Goal: Book appointment/travel/reservation

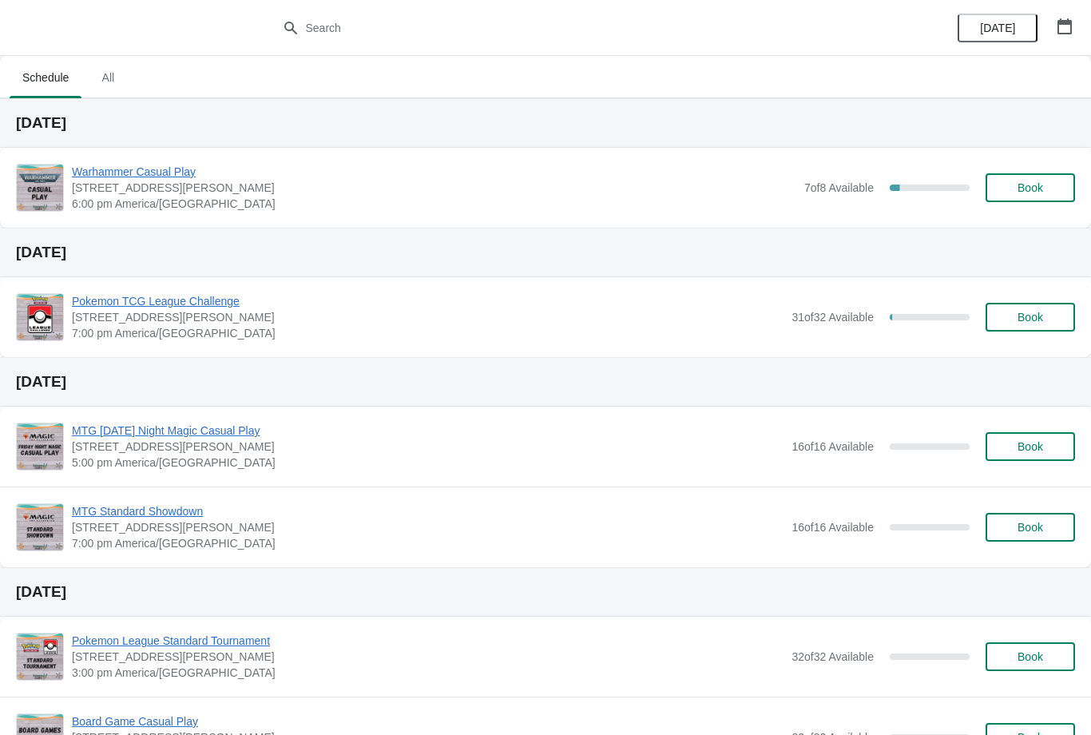
click at [1038, 164] on div "Warhammer Casual Play 2040 Louetta Rd Ste I Spring, TX 77388 6:00 pm America/Ch…" at bounding box center [573, 188] width 1003 height 48
click at [122, 165] on span "Warhammer Casual Play" at bounding box center [434, 172] width 724 height 16
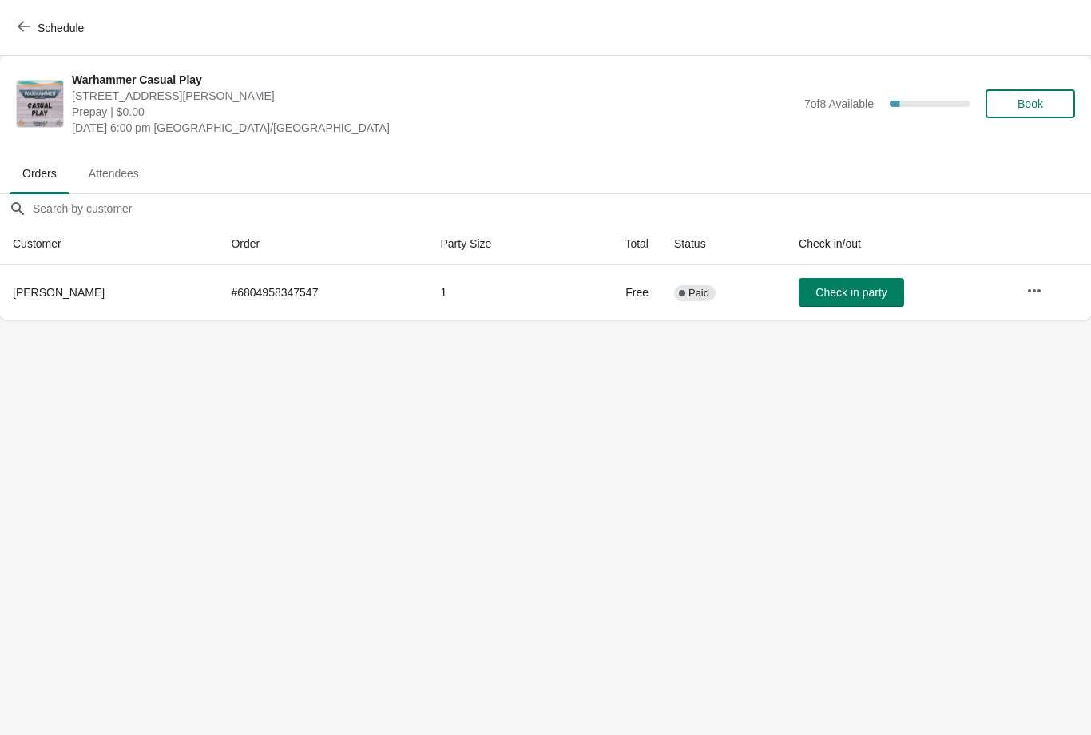
click at [1044, 286] on button "button" at bounding box center [1034, 290] width 29 height 29
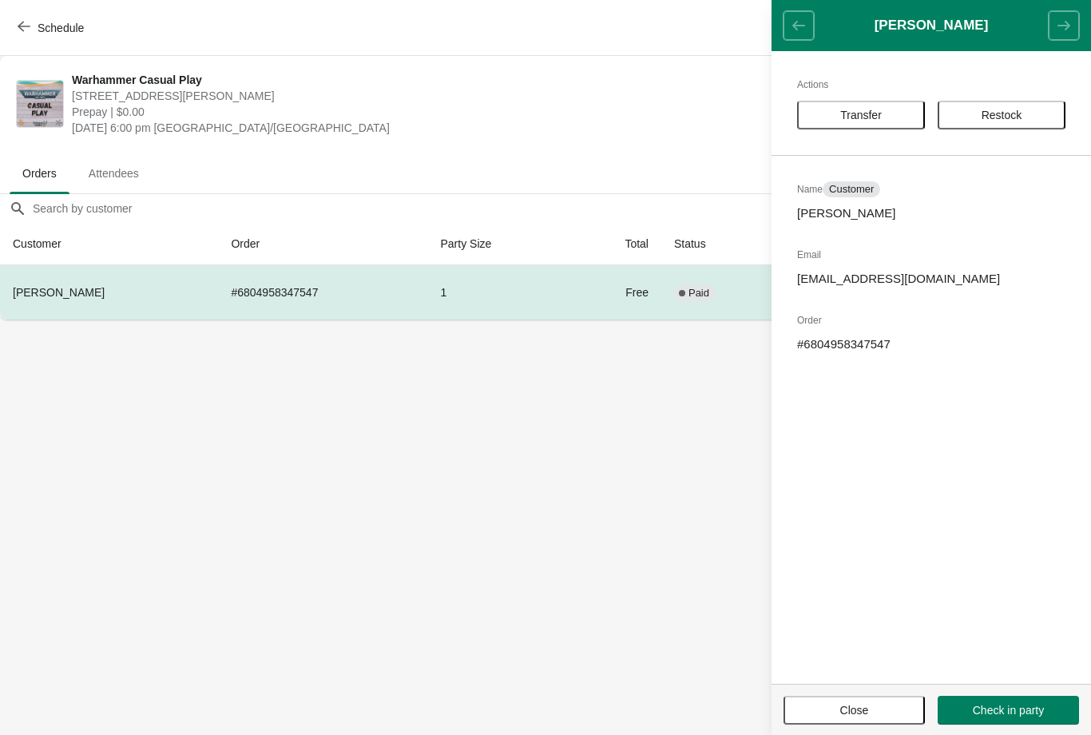
click at [604, 530] on body "Schedule Warhammer Casual Play 2040 Louetta Rd Ste I Spring, TX 77388 Prepay | …" at bounding box center [545, 367] width 1091 height 735
click at [580, 481] on body "Schedule Warhammer Casual Play 2040 Louetta Rd Ste I Spring, TX 77388 Prepay | …" at bounding box center [545, 367] width 1091 height 735
click at [660, 96] on span "[STREET_ADDRESS][PERSON_NAME]" at bounding box center [434, 96] width 724 height 16
click at [360, 61] on div "Warhammer Casual Play 2040 Louetta Rd Ste I Spring, TX 77388 Prepay | $0.00 Wed…" at bounding box center [545, 104] width 1091 height 96
click at [861, 696] on button "Close" at bounding box center [853, 709] width 141 height 29
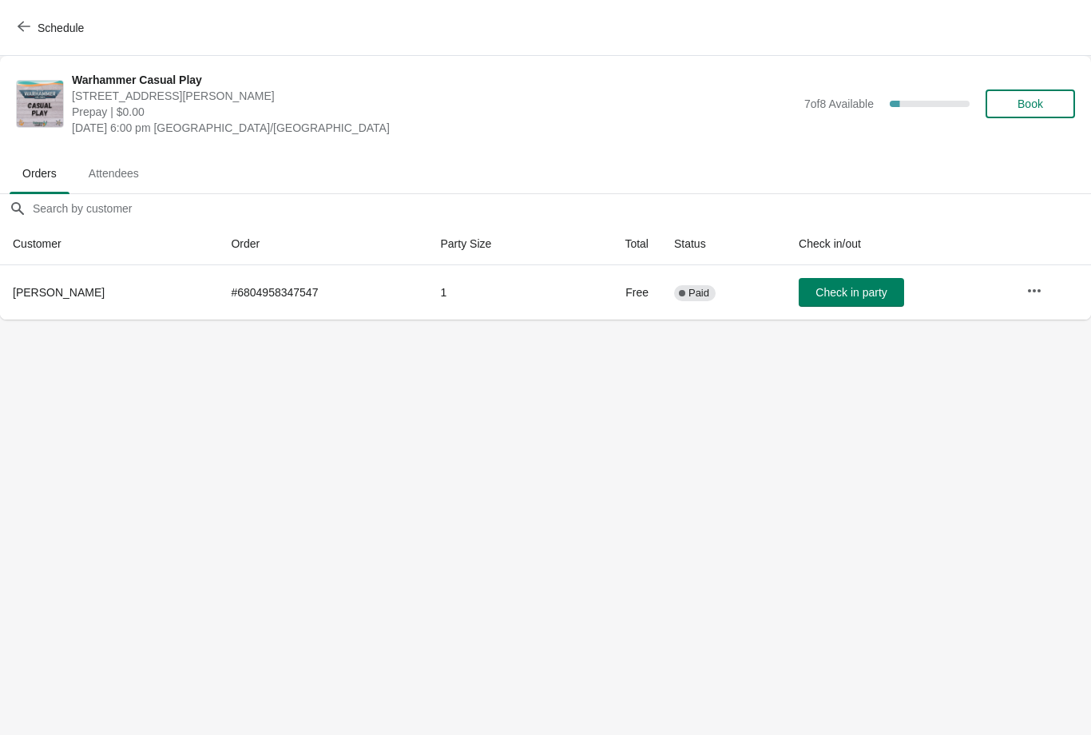
click at [1044, 106] on span "Book" at bounding box center [1030, 103] width 61 height 13
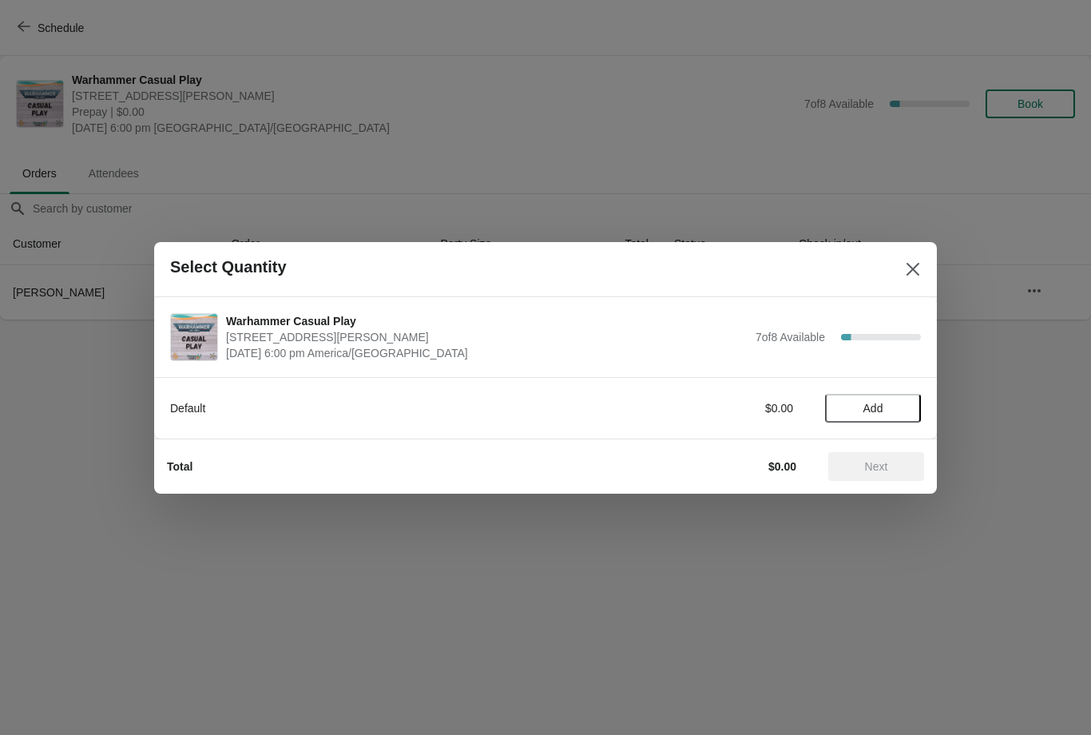
click at [877, 411] on span "Add" at bounding box center [873, 408] width 20 height 13
click at [905, 402] on icon at bounding box center [900, 407] width 17 height 17
click at [905, 403] on icon at bounding box center [900, 407] width 17 height 17
click at [886, 474] on button "Next" at bounding box center [876, 466] width 96 height 29
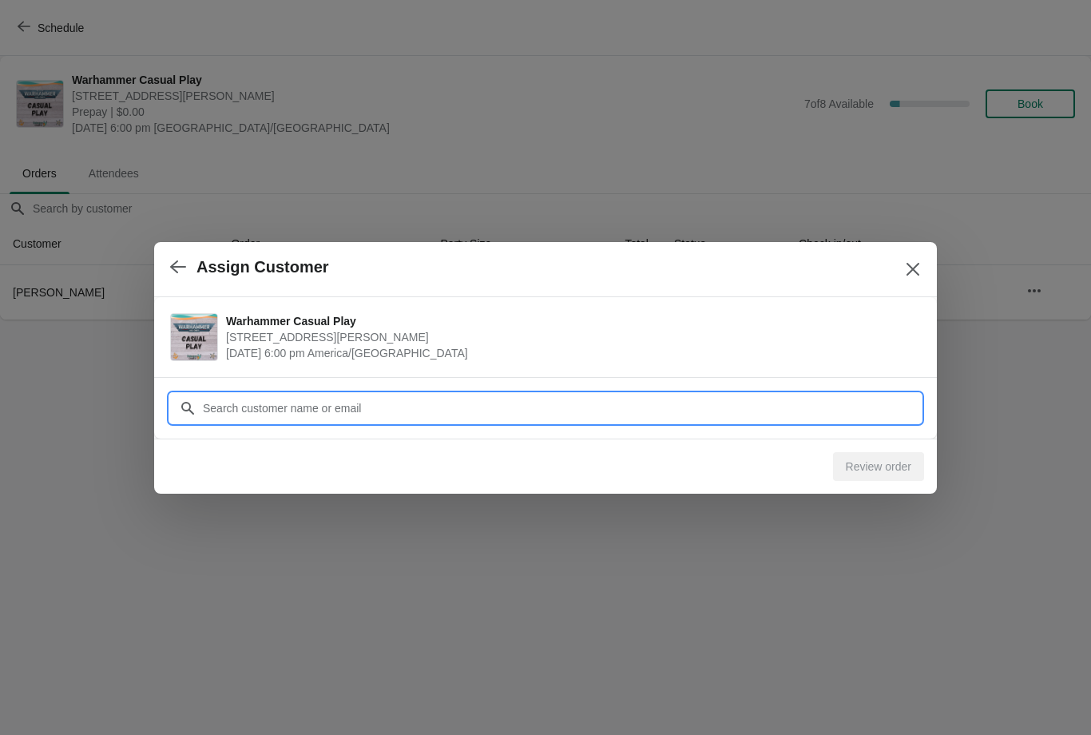
click at [667, 319] on div "Assign Customer Warhammer Casual Play 2040 Louetta Rd Ste I Spring, TX 77388 Oc…" at bounding box center [545, 319] width 1091 height 0
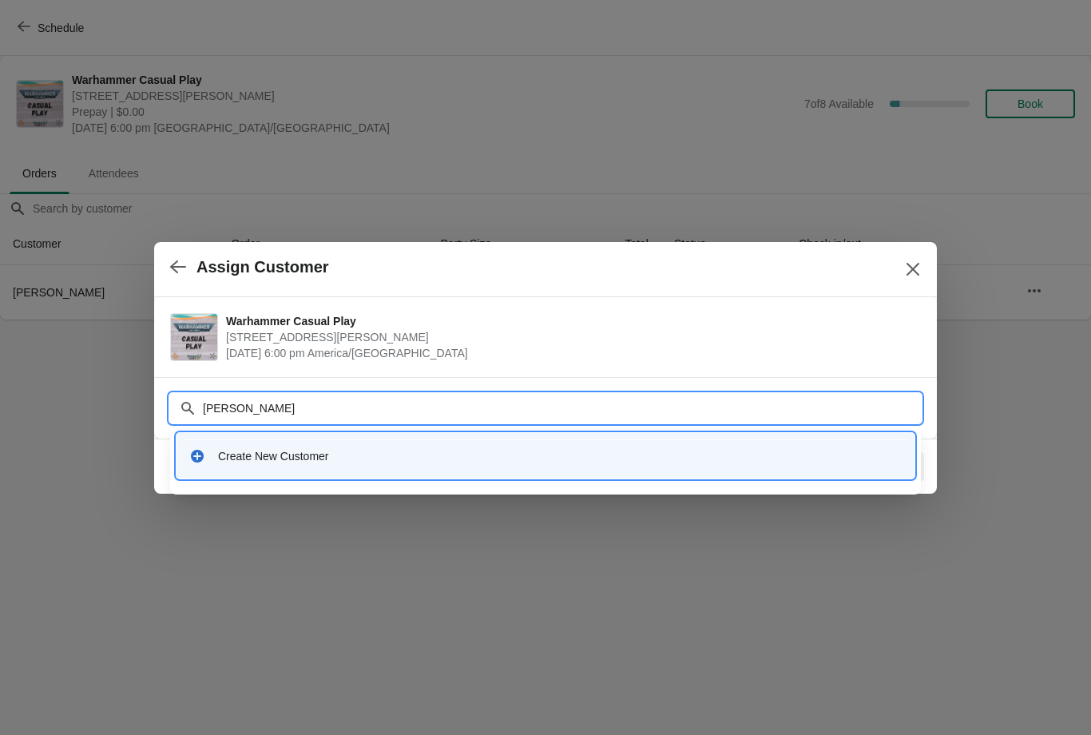
type input "Mik"
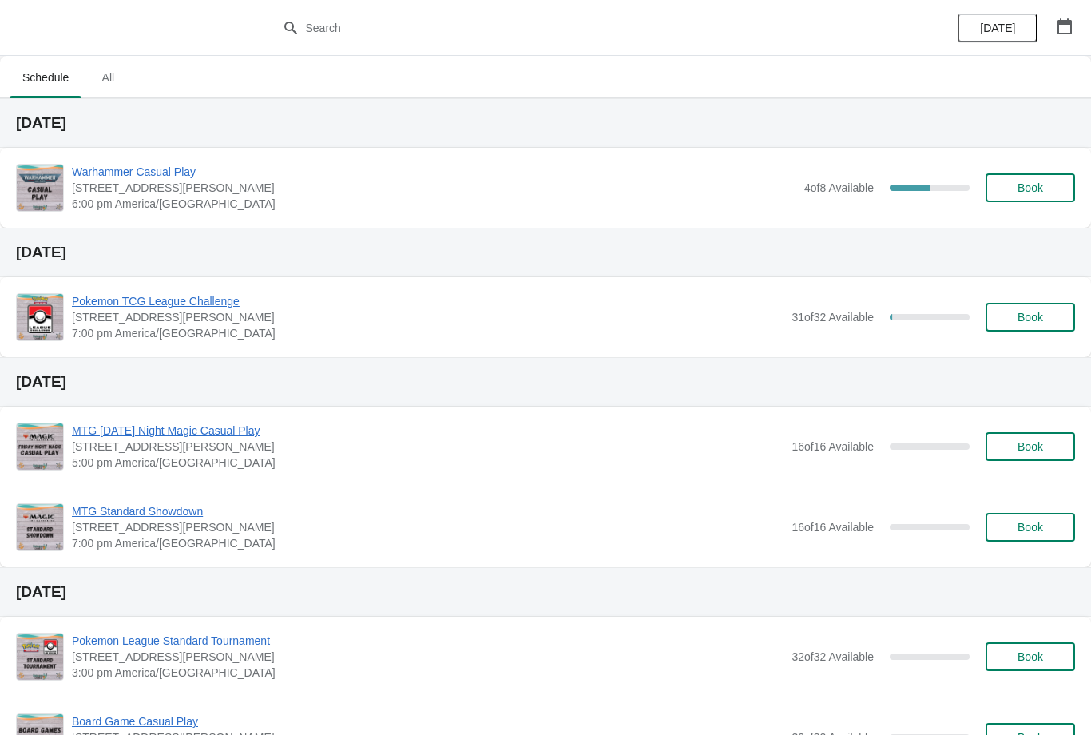
click at [1041, 174] on button "Book" at bounding box center [1029, 187] width 89 height 29
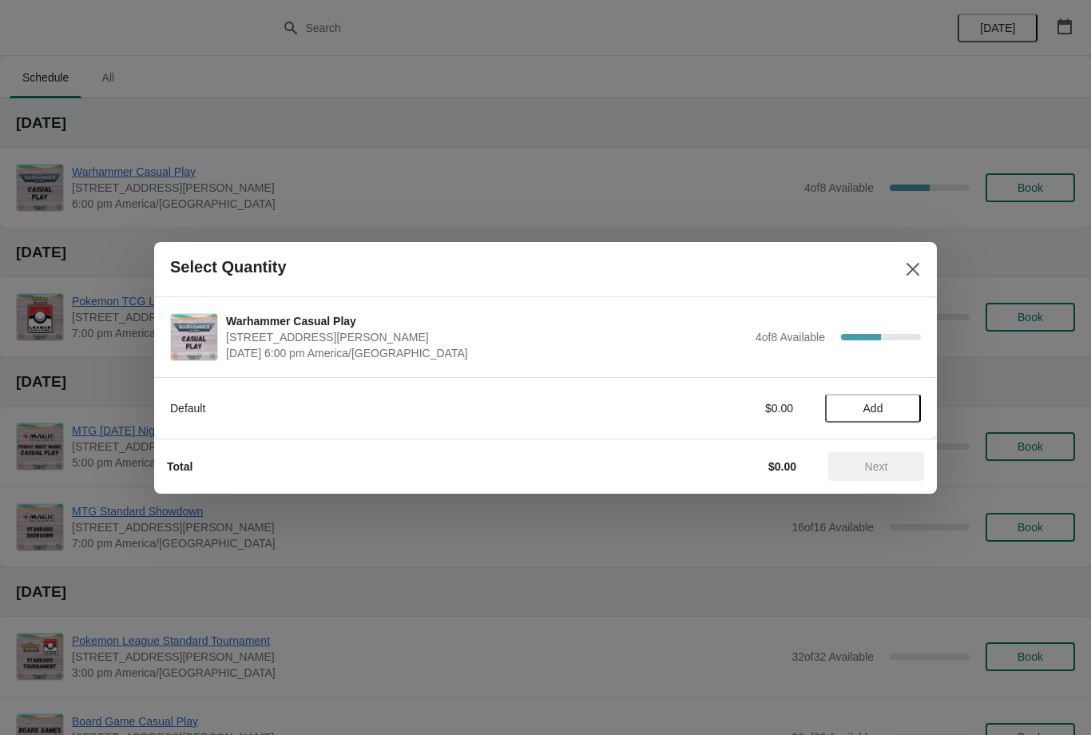
click at [883, 403] on span "Add" at bounding box center [873, 408] width 20 height 13
click at [882, 462] on span "Next" at bounding box center [876, 466] width 23 height 13
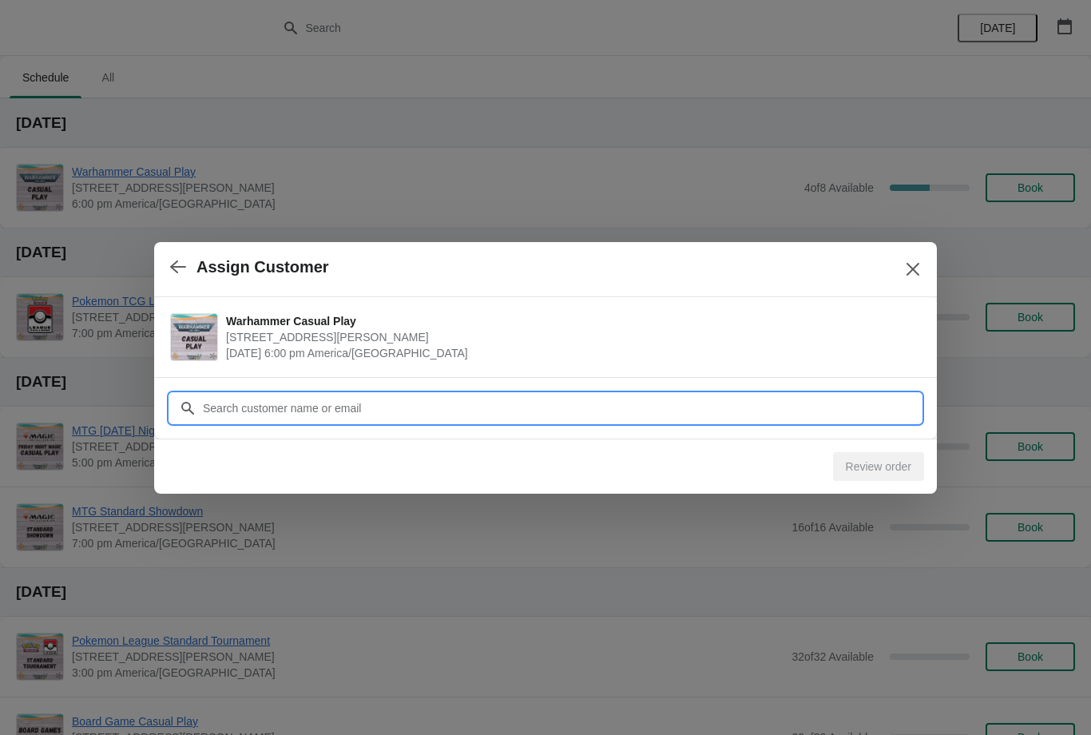
click at [549, 401] on input "Customer" at bounding box center [561, 408] width 719 height 29
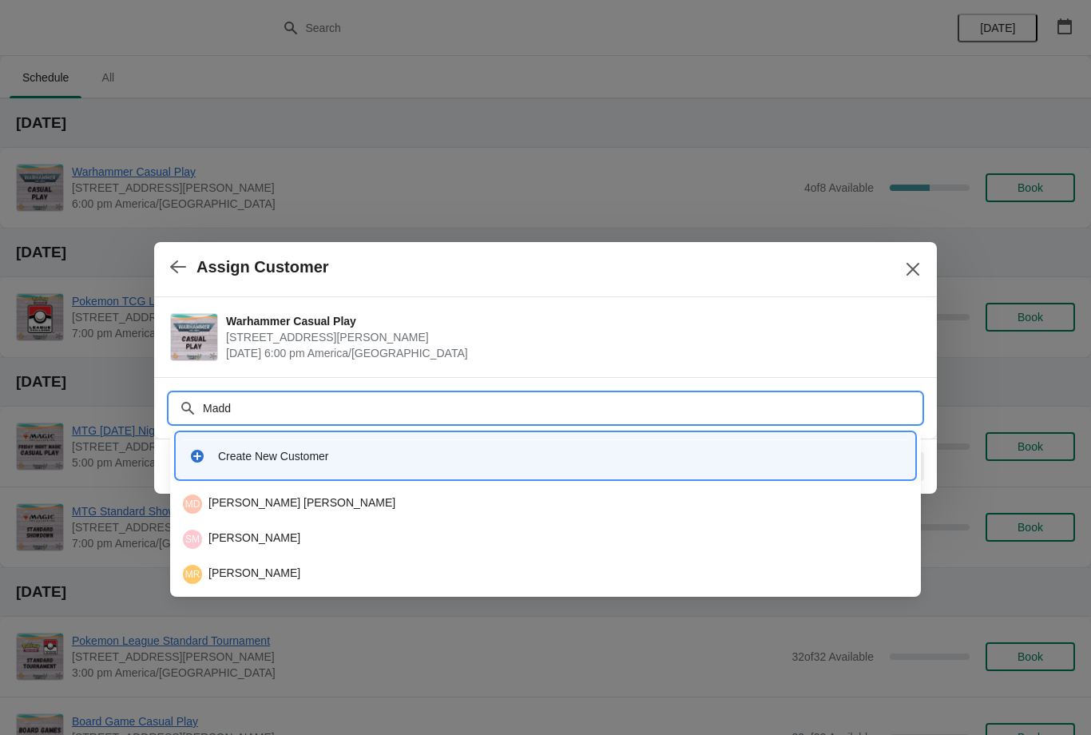
type input "Maddo"
